Goal: Navigation & Orientation: Go to known website

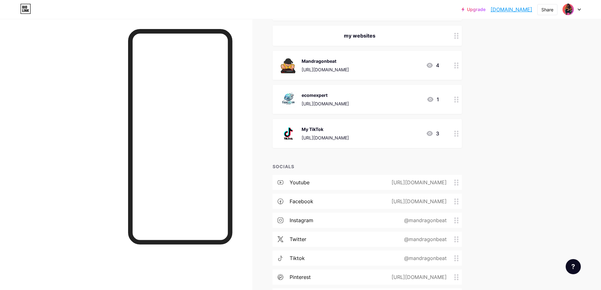
scroll to position [772, 0]
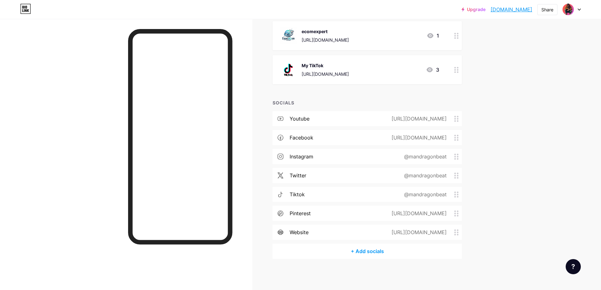
drag, startPoint x: 342, startPoint y: 137, endPoint x: 459, endPoint y: 138, distance: 117.7
click at [459, 138] on div "[URL][DOMAIN_NAME]" at bounding box center [422, 138] width 80 height 8
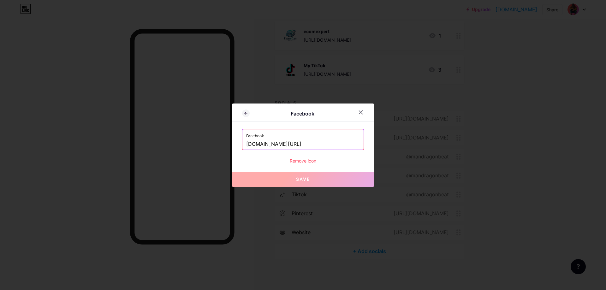
drag, startPoint x: 341, startPoint y: 144, endPoint x: 228, endPoint y: 142, distance: 113.0
click at [227, 142] on div "Facebook Facebook [DOMAIN_NAME][URL] Remove icon Save" at bounding box center [303, 145] width 606 height 290
click at [363, 113] on icon at bounding box center [360, 112] width 5 height 5
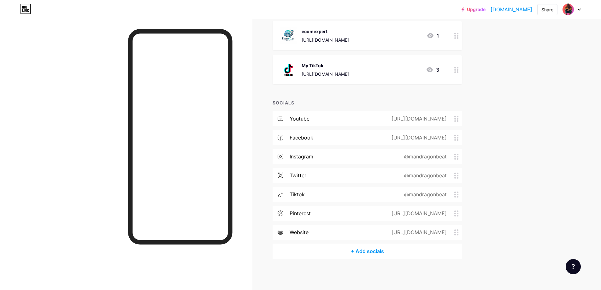
drag, startPoint x: 405, startPoint y: 157, endPoint x: 451, endPoint y: 157, distance: 45.8
click at [451, 157] on div "@mandragonbeat" at bounding box center [424, 157] width 60 height 8
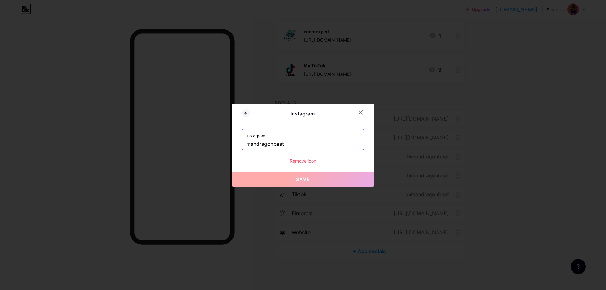
drag, startPoint x: 286, startPoint y: 144, endPoint x: 241, endPoint y: 144, distance: 44.5
click at [241, 144] on div "Instagram Instagram mandragonbeat Remove icon Save" at bounding box center [303, 145] width 142 height 83
click at [360, 110] on icon at bounding box center [360, 112] width 5 height 5
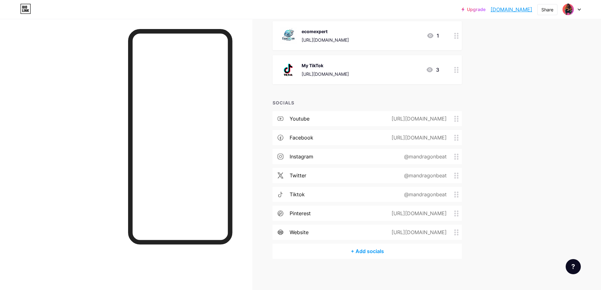
drag, startPoint x: 319, startPoint y: 119, endPoint x: 437, endPoint y: 121, distance: 118.0
click at [437, 121] on div "[URL][DOMAIN_NAME]" at bounding box center [418, 119] width 73 height 8
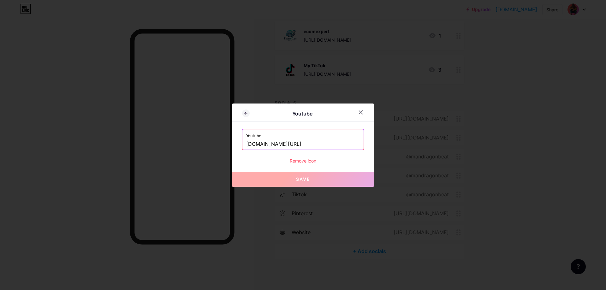
drag, startPoint x: 244, startPoint y: 144, endPoint x: 350, endPoint y: 147, distance: 105.8
click at [350, 147] on div "Youtube [DOMAIN_NAME][URL]" at bounding box center [302, 139] width 121 height 20
drag, startPoint x: 246, startPoint y: 144, endPoint x: 417, endPoint y: 147, distance: 171.1
click at [417, 147] on div "Youtube Youtube [DOMAIN_NAME][URL] Remove icon Save" at bounding box center [303, 145] width 606 height 290
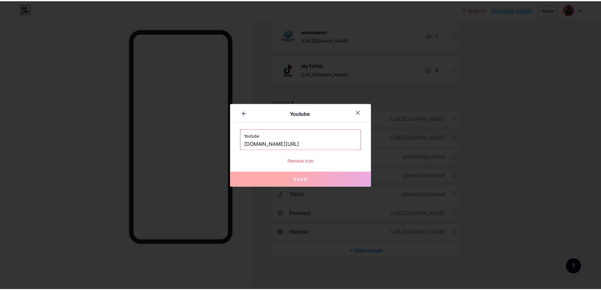
scroll to position [0, 0]
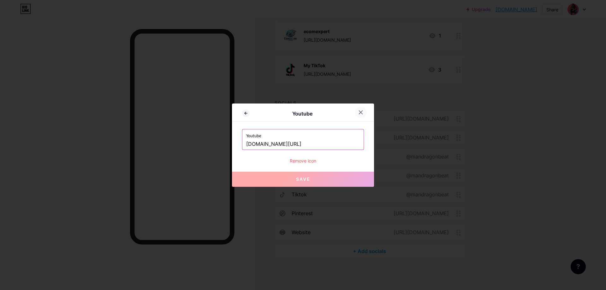
click at [358, 113] on icon at bounding box center [360, 112] width 5 height 5
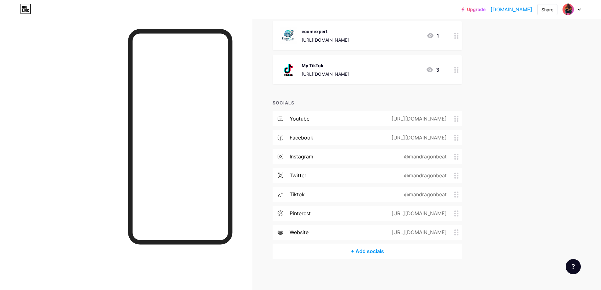
click at [299, 193] on div "tiktok" at bounding box center [297, 195] width 15 height 8
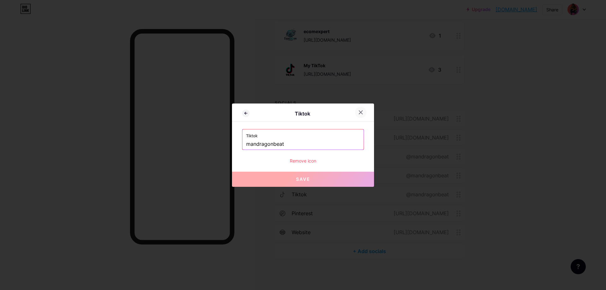
click at [362, 112] on icon at bounding box center [360, 112] width 5 height 5
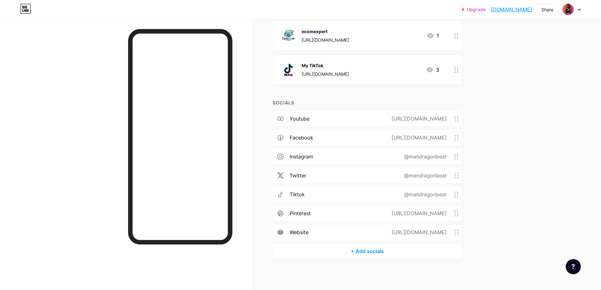
click at [416, 176] on div "@mandragonbeat" at bounding box center [424, 176] width 60 height 8
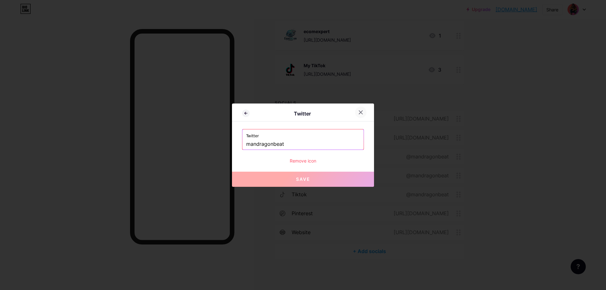
click at [360, 108] on div at bounding box center [360, 112] width 11 height 11
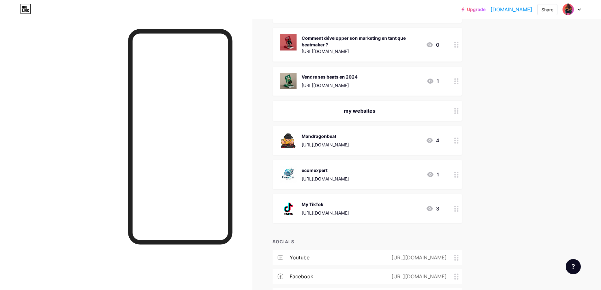
scroll to position [678, 0]
